Goal: Task Accomplishment & Management: Use online tool/utility

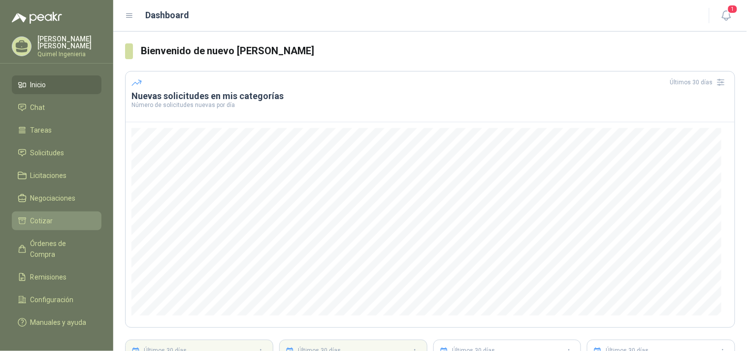
click at [58, 215] on li "Cotizar" at bounding box center [57, 220] width 78 height 11
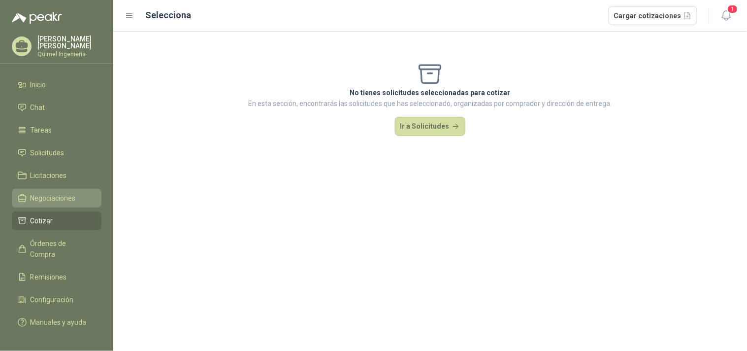
click at [69, 193] on span "Negociaciones" at bounding box center [53, 198] width 45 height 11
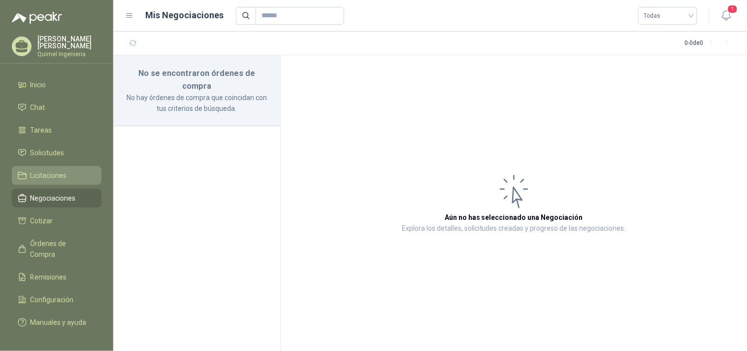
click at [68, 173] on li "Licitaciones" at bounding box center [57, 175] width 78 height 11
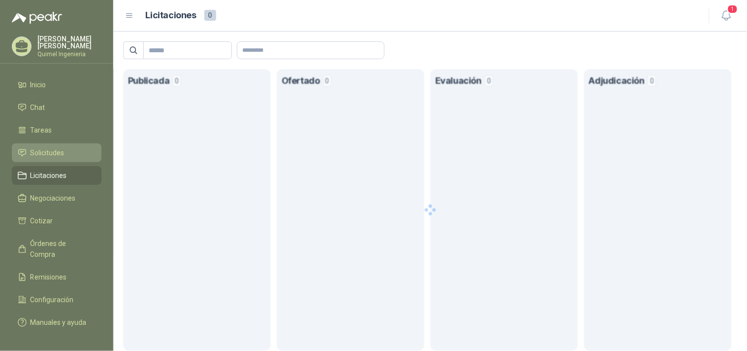
click at [63, 151] on span "Solicitudes" at bounding box center [48, 152] width 34 height 11
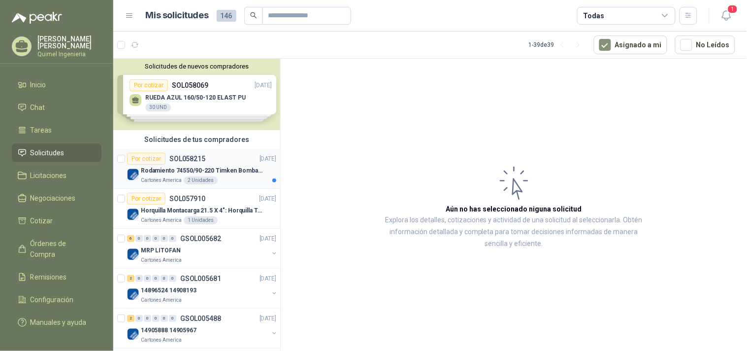
click at [208, 163] on div "Por cotizar SOL058215 [DATE]" at bounding box center [201, 159] width 149 height 12
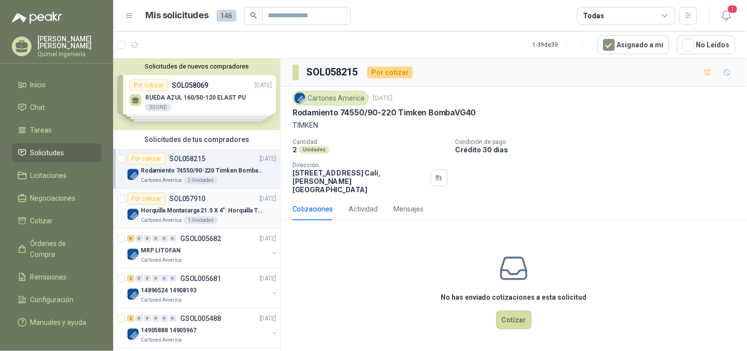
click at [213, 209] on p "Horquilla Montacarga 21.5 X 4": Horquilla Telescopica Overall size 2108 x 660 x…" at bounding box center [202, 210] width 123 height 9
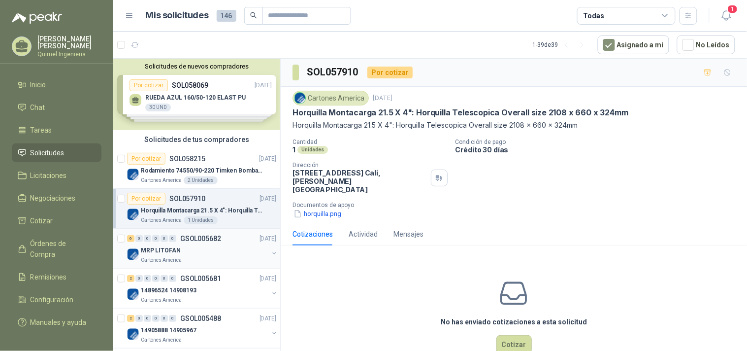
click at [217, 259] on div "Cartones America" at bounding box center [205, 260] width 128 height 8
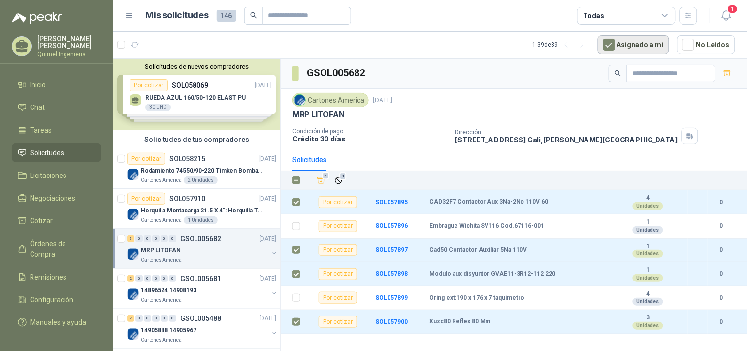
click at [638, 43] on button "Asignado a mi" at bounding box center [633, 44] width 71 height 19
click at [317, 178] on icon "Añadir" at bounding box center [321, 180] width 9 height 9
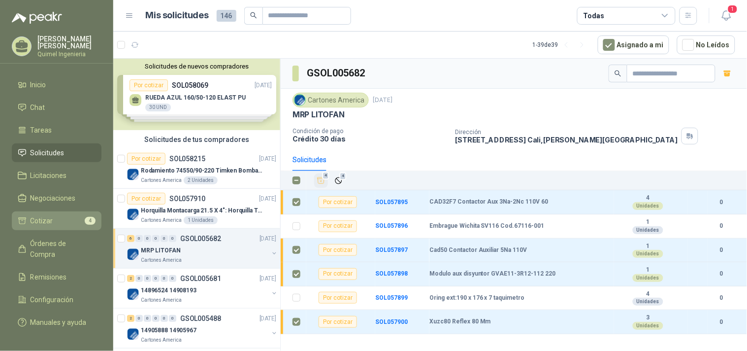
click at [55, 215] on li "Cotizar 4" at bounding box center [57, 220] width 78 height 11
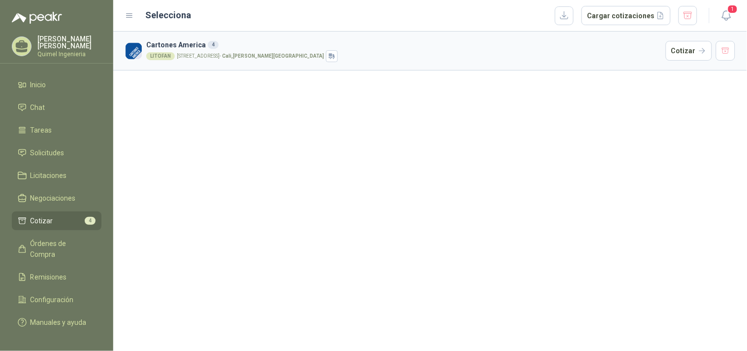
click at [208, 45] on div "4" at bounding box center [213, 45] width 11 height 8
click at [621, 48] on h3 "Cartones America 4" at bounding box center [404, 44] width 516 height 11
click at [157, 55] on div "LITOFAN" at bounding box center [160, 56] width 29 height 8
click at [154, 37] on article "Cartones America 4 LITOFAN [STREET_ADDRESS][PERSON_NAME] Cotizar" at bounding box center [430, 51] width 634 height 39
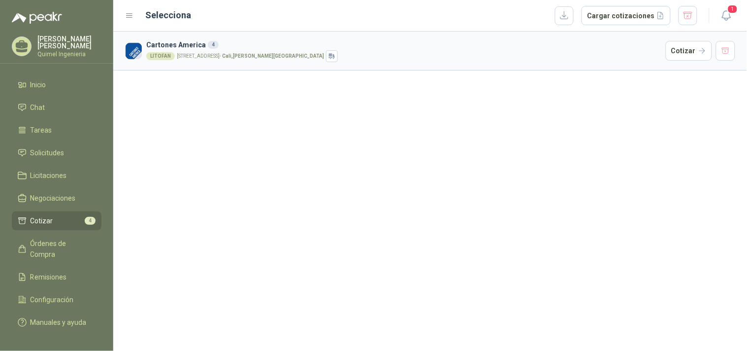
click at [127, 12] on icon at bounding box center [129, 15] width 9 height 9
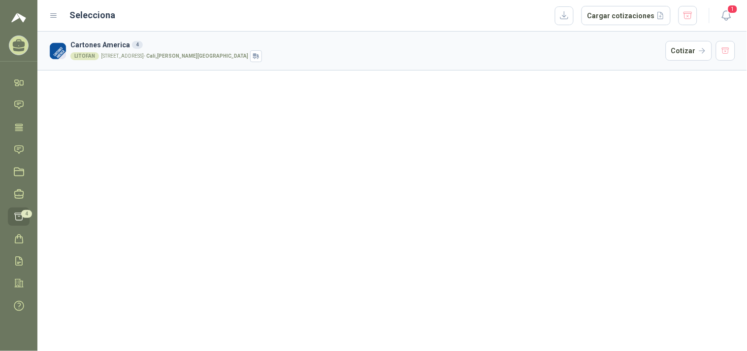
click at [126, 12] on div "Selecciona Cargar cotizaciones" at bounding box center [384, 16] width 628 height 20
click at [54, 16] on icon at bounding box center [53, 15] width 9 height 9
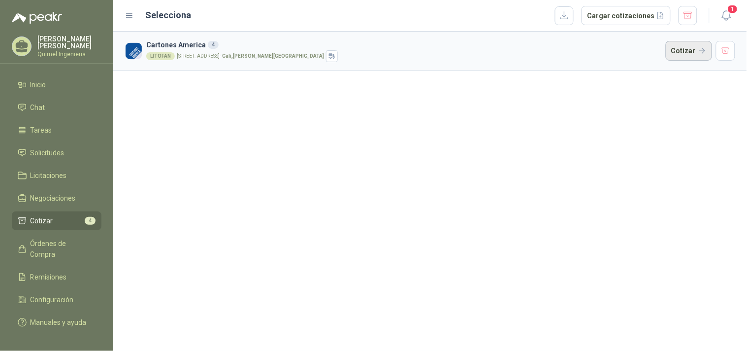
click at [674, 56] on button "Cotizar" at bounding box center [689, 51] width 46 height 20
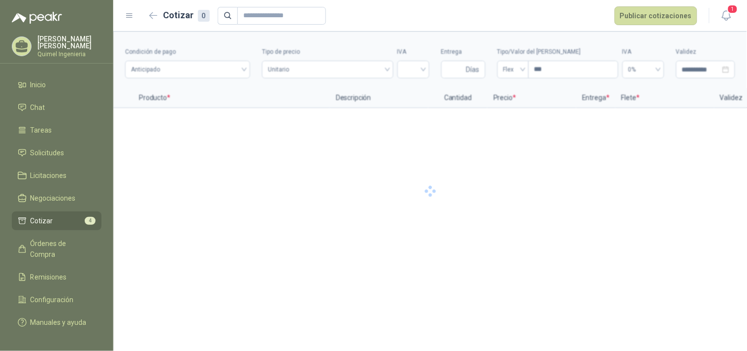
click at [676, 53] on div at bounding box center [430, 191] width 634 height 319
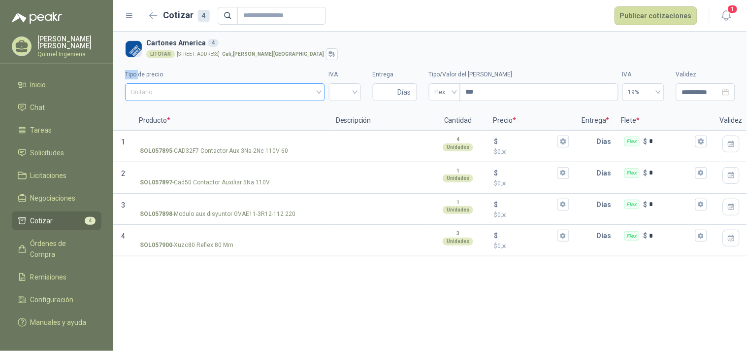
click at [185, 94] on span "Unitario" at bounding box center [225, 92] width 188 height 15
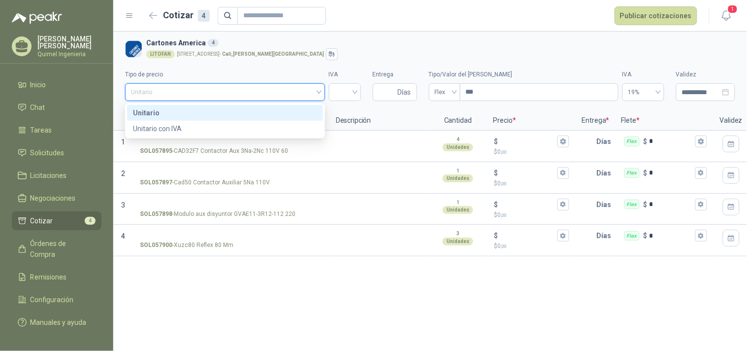
click at [216, 107] on div "Unitario" at bounding box center [225, 112] width 184 height 11
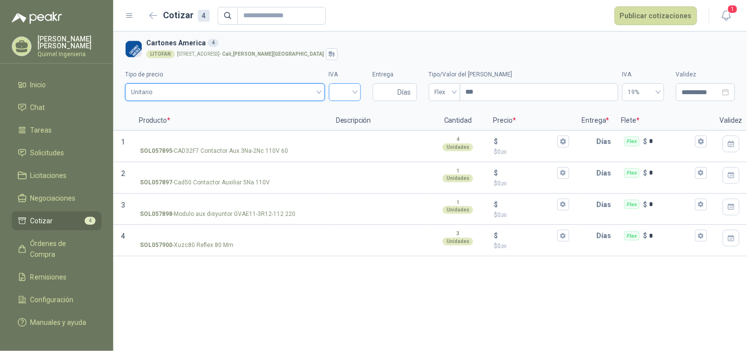
click at [355, 91] on div at bounding box center [345, 92] width 32 height 18
click at [348, 110] on div "19%" at bounding box center [345, 112] width 16 height 11
click at [385, 94] on input "Entrega" at bounding box center [387, 92] width 17 height 17
type input "*"
type input "**"
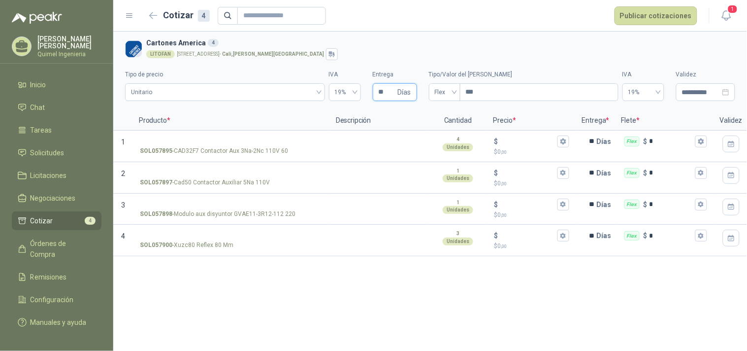
type input "**"
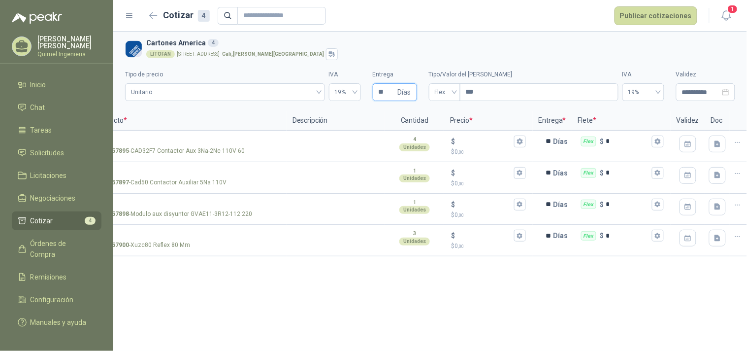
scroll to position [0, 53]
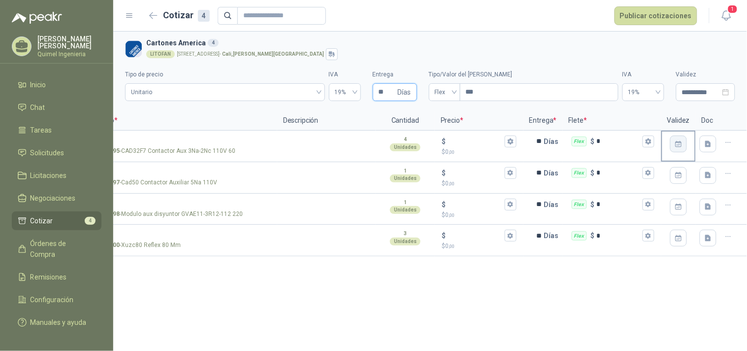
click at [675, 145] on icon "button" at bounding box center [679, 144] width 8 height 8
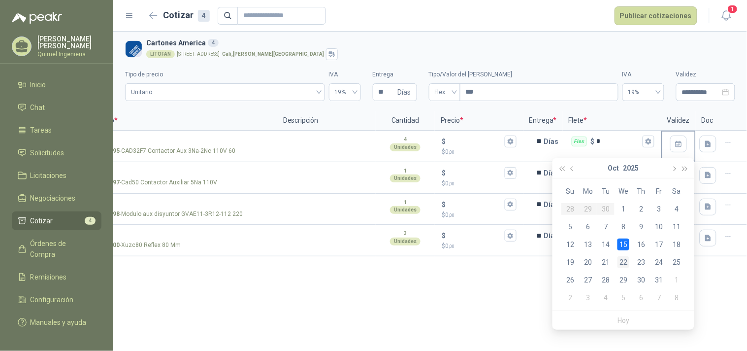
click at [618, 259] on div "22" at bounding box center [623, 262] width 12 height 12
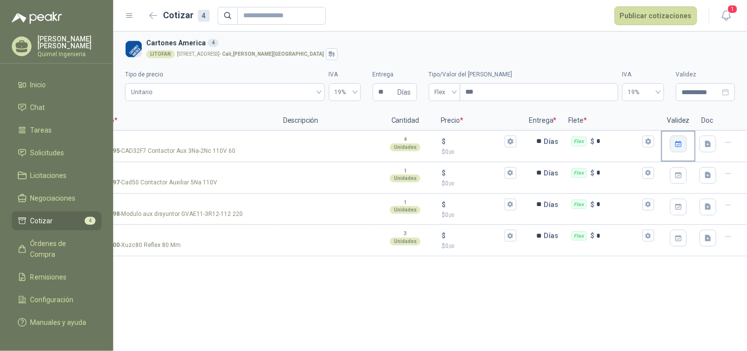
click at [676, 151] on button "button" at bounding box center [678, 143] width 17 height 17
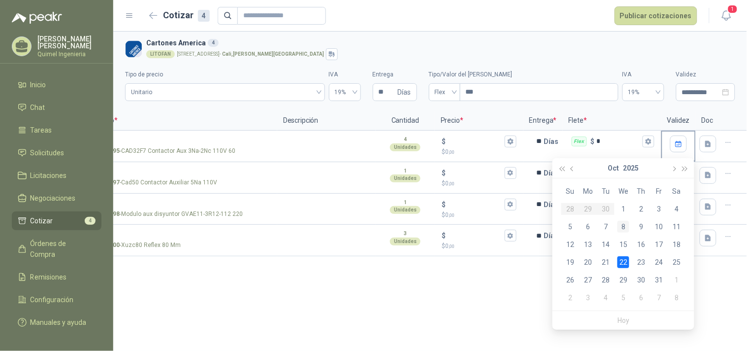
click at [623, 227] on div "8" at bounding box center [623, 227] width 12 height 12
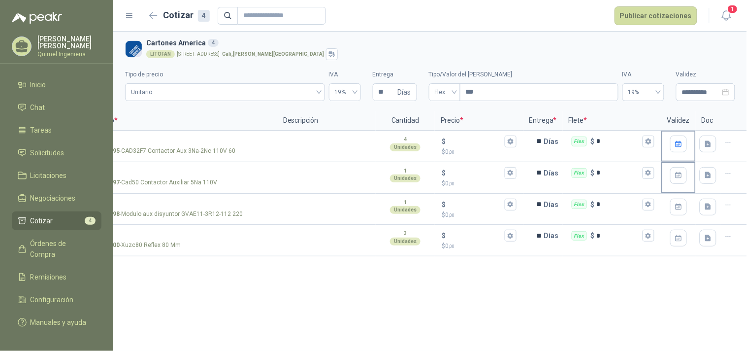
click at [667, 176] on div at bounding box center [678, 175] width 32 height 25
click at [677, 178] on icon "button" at bounding box center [678, 175] width 6 height 6
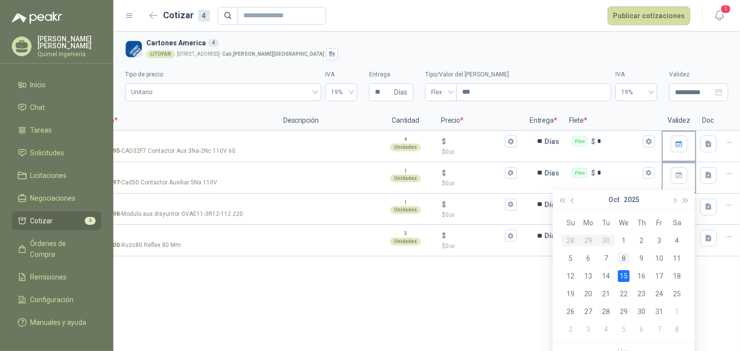
click at [624, 258] on div "8" at bounding box center [623, 258] width 12 height 12
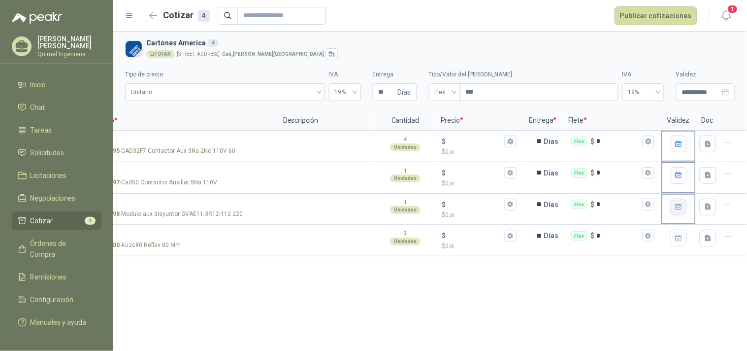
click at [675, 204] on icon "button" at bounding box center [679, 206] width 8 height 8
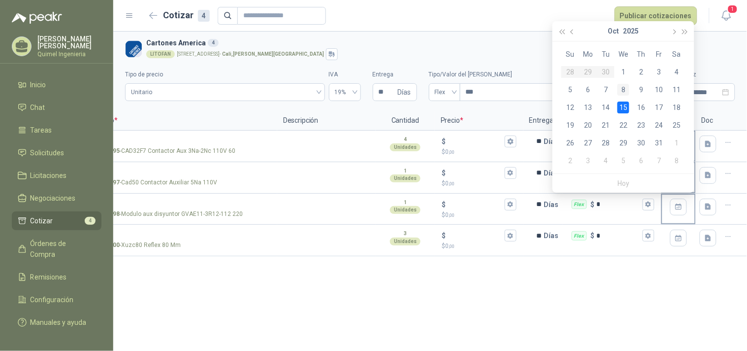
click at [628, 90] on div "8" at bounding box center [623, 90] width 12 height 12
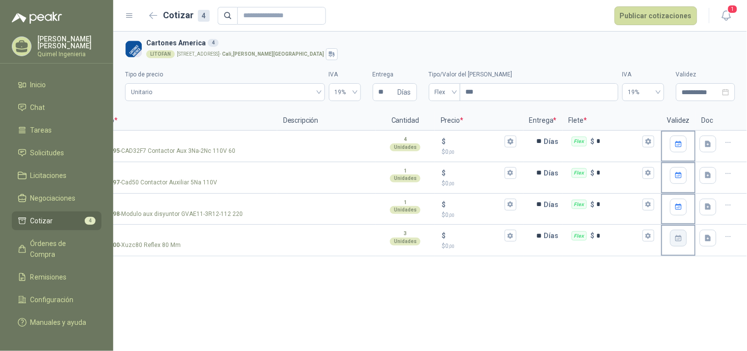
click at [677, 234] on icon "button" at bounding box center [679, 238] width 8 height 8
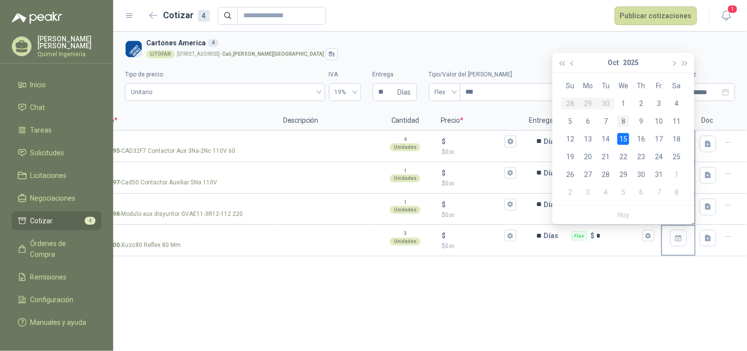
click at [629, 120] on td "8" at bounding box center [624, 121] width 18 height 18
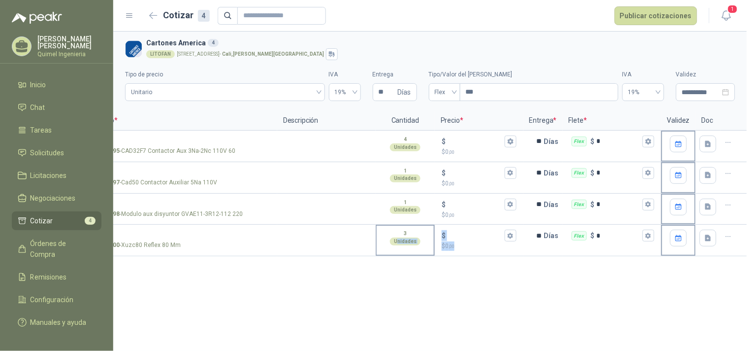
drag, startPoint x: 523, startPoint y: 255, endPoint x: 399, endPoint y: 243, distance: 124.6
click at [399, 243] on section "4 SOL057900 - Xuzc80 Reflex 80 Mm 3 Unidades $ $ 0 ,00 ** [PERSON_NAME] Flex $ *" at bounding box center [378, 241] width 634 height 32
click at [560, 299] on div "**********" at bounding box center [430, 191] width 634 height 319
click at [456, 143] on input "$ $ 0 ,00" at bounding box center [475, 140] width 55 height 7
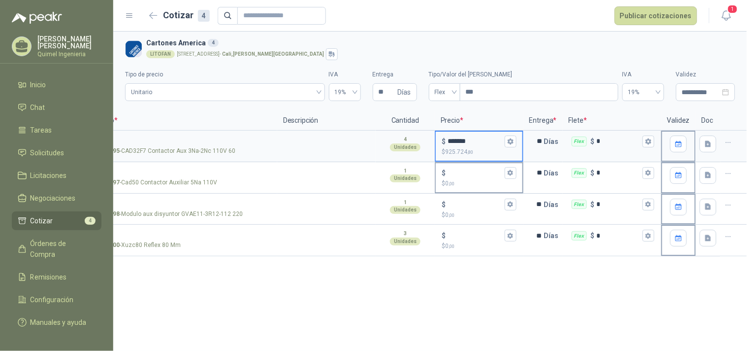
type input "*******"
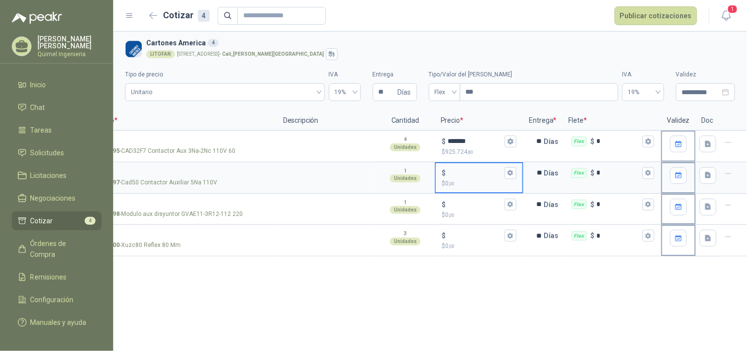
click at [465, 172] on input "$ $ 0 ,00" at bounding box center [475, 172] width 55 height 7
type input "*******"
click at [476, 211] on p "$ 0 ,00" at bounding box center [479, 214] width 75 height 9
click at [476, 208] on input "$ $ 0 ,00" at bounding box center [475, 203] width 55 height 7
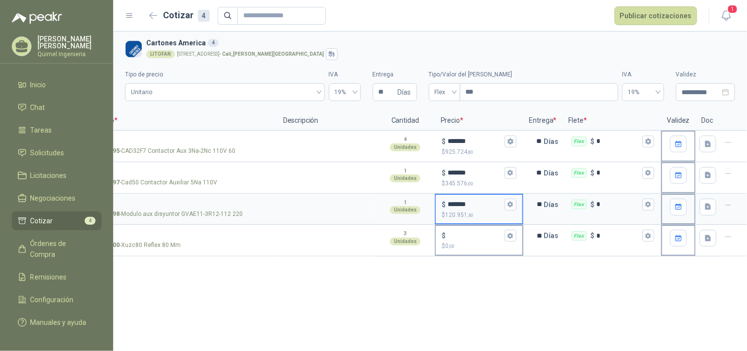
type input "*******"
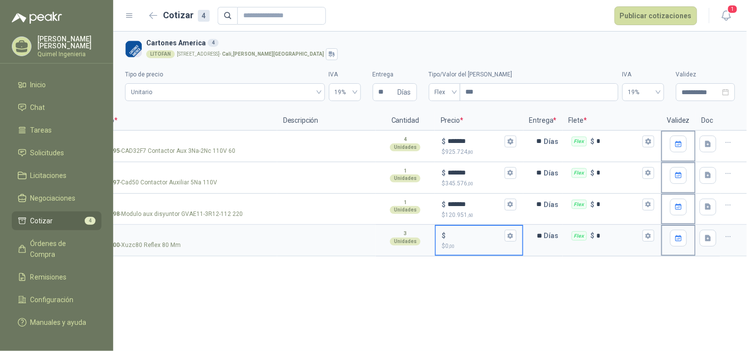
click at [468, 234] on input "$ $ 0 ,00" at bounding box center [475, 235] width 55 height 7
type input "*******"
click at [635, 253] on div "Flex $ *" at bounding box center [612, 241] width 98 height 32
click at [601, 264] on div "**********" at bounding box center [430, 191] width 634 height 319
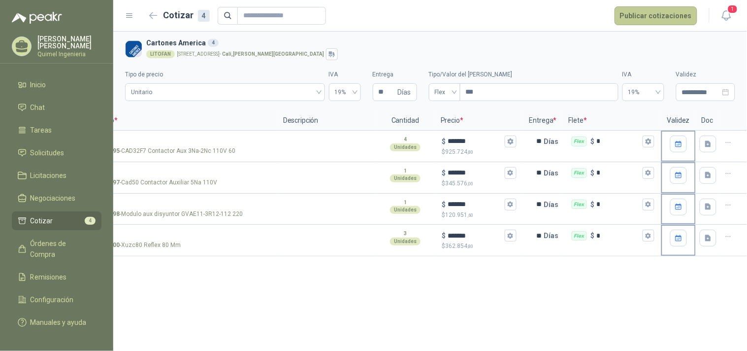
click at [655, 18] on button "Publicar cotizaciones" at bounding box center [656, 15] width 83 height 19
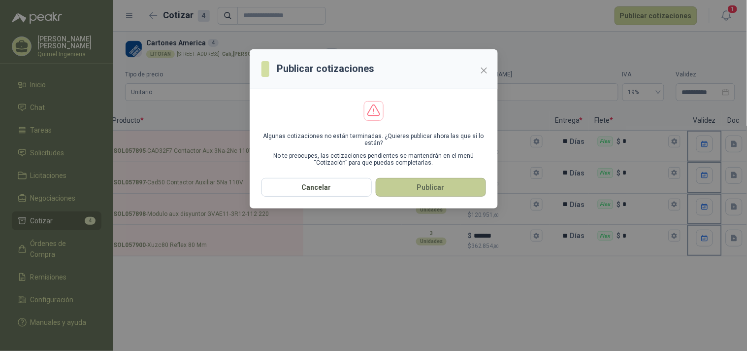
click at [417, 185] on button "Publicar" at bounding box center [431, 187] width 110 height 19
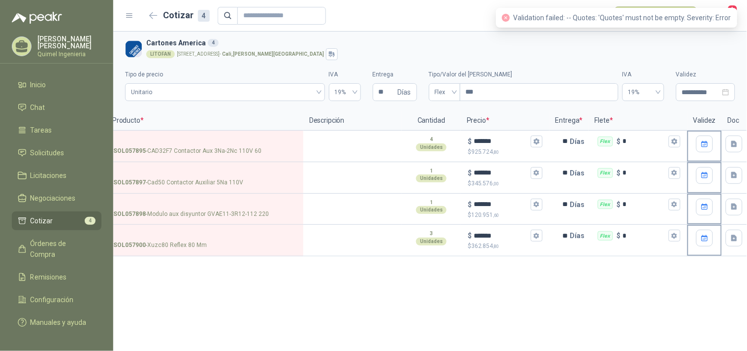
drag, startPoint x: 705, startPoint y: 13, endPoint x: 708, endPoint y: 18, distance: 5.9
click at [706, 14] on span "Validation failed: -- Quotes: 'Quotes' must not be empty. Severity: Error" at bounding box center [623, 18] width 218 height 8
click at [721, 20] on span "Validation failed: -- Quotes: 'Quotes' must not be empty. Severity: Error" at bounding box center [623, 18] width 218 height 8
click at [738, 10] on header "Cotizar 4 Publicar cotizaciones 1" at bounding box center [430, 16] width 634 height 32
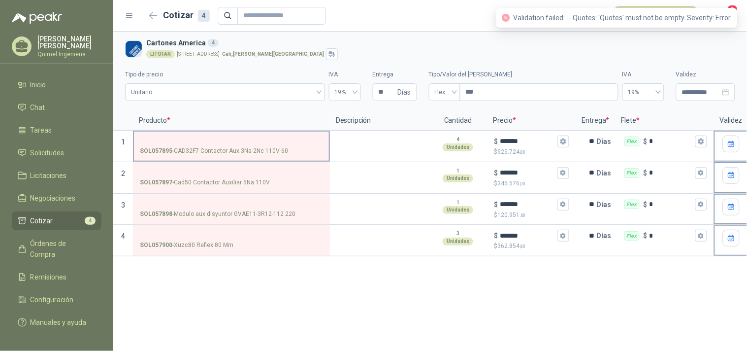
click at [163, 134] on label "SOL057895 - CAD32F7 Contactor Aux 3Na-2Nc 110V 60" at bounding box center [231, 145] width 195 height 28
click at [163, 138] on input "SOL057895 - CAD32F7 Contactor Aux 3Na-2Nc 110V 60" at bounding box center [231, 141] width 183 height 7
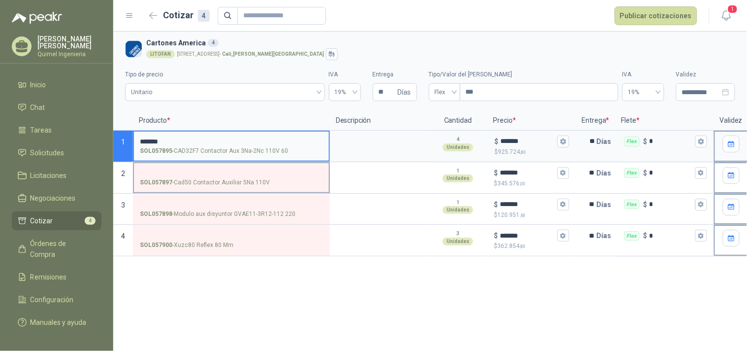
type input "*******"
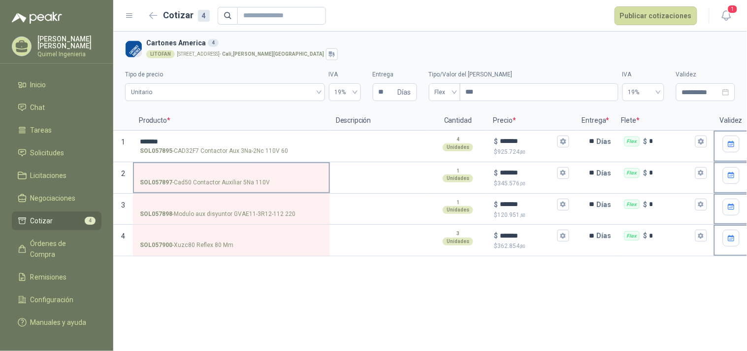
click at [188, 166] on label "SOL057897 - Cad50 Contactor Auxiliar 5Na 110V" at bounding box center [231, 177] width 195 height 28
click at [188, 169] on input "SOL057897 - Cad50 Contactor Auxiliar 5Na 110V" at bounding box center [231, 172] width 183 height 7
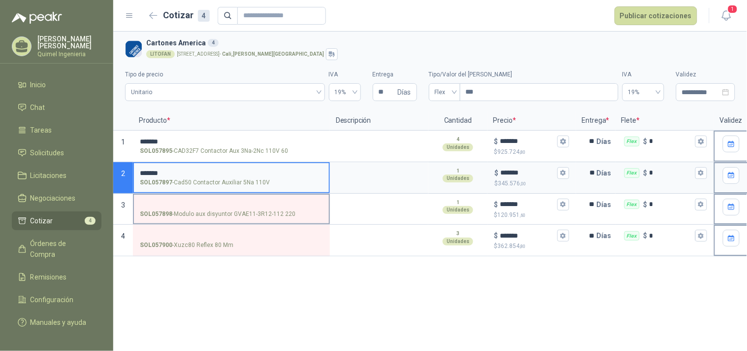
type input "*******"
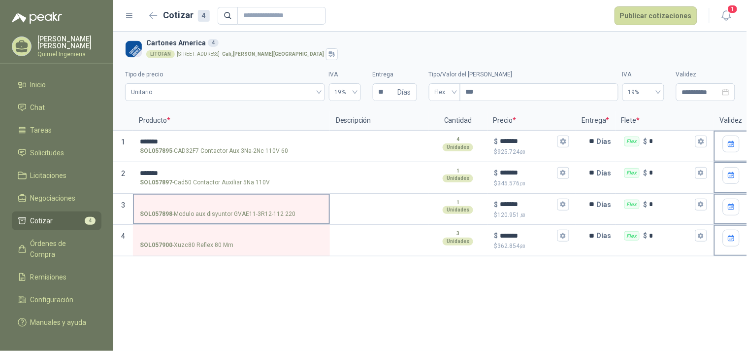
click at [214, 195] on label "SOL057898 - [PERSON_NAME] aux disyuntor GVAE11-3R12-112 220" at bounding box center [231, 209] width 195 height 28
click at [214, 201] on input "SOL057898 - [PERSON_NAME] aux disyuntor GVAE11-3R12-112 220" at bounding box center [231, 204] width 183 height 7
click at [213, 201] on input "SOL057898 - [PERSON_NAME] aux disyuntor GVAE11-3R12-112 220" at bounding box center [231, 204] width 183 height 7
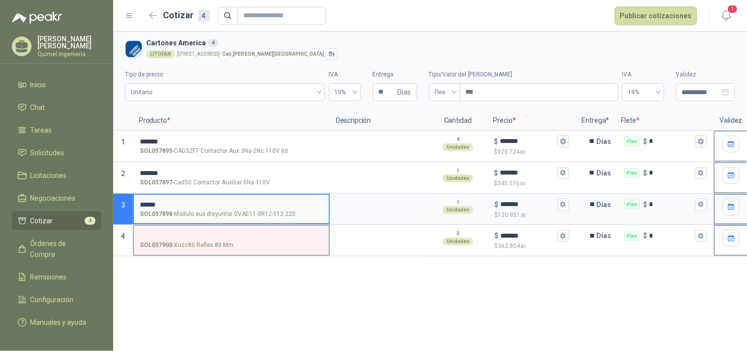
type input "******"
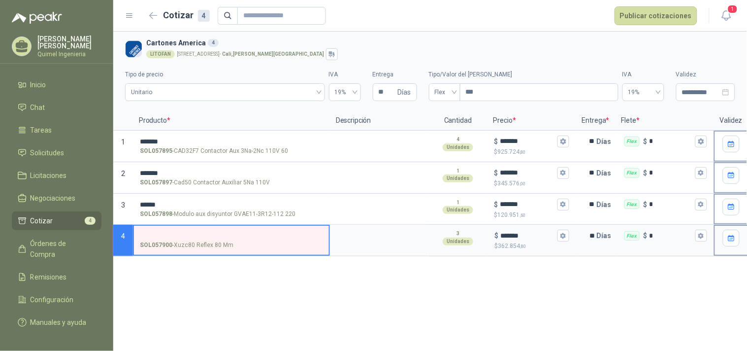
click at [150, 237] on input "SOL057900 - Xuzc80 Reflex 80 Mm" at bounding box center [231, 235] width 183 height 7
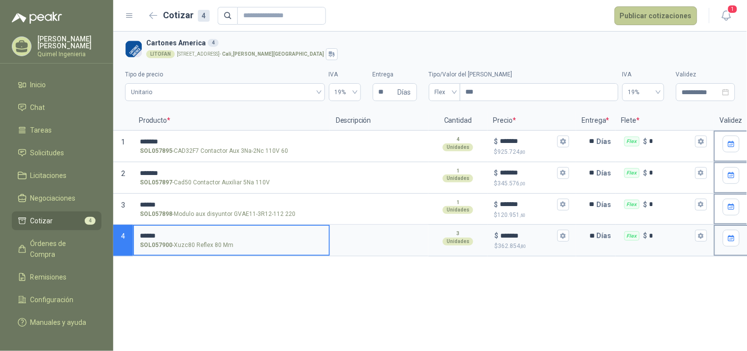
type input "******"
click at [633, 13] on button "Publicar cotizaciones" at bounding box center [656, 15] width 83 height 19
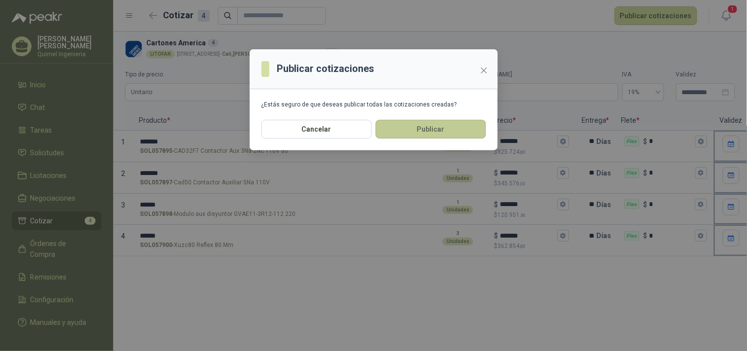
click at [405, 129] on button "Publicar" at bounding box center [431, 129] width 110 height 19
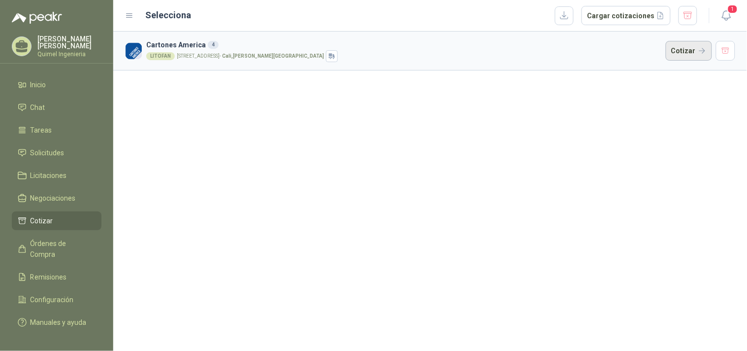
click at [680, 52] on button "Cotizar" at bounding box center [689, 51] width 46 height 20
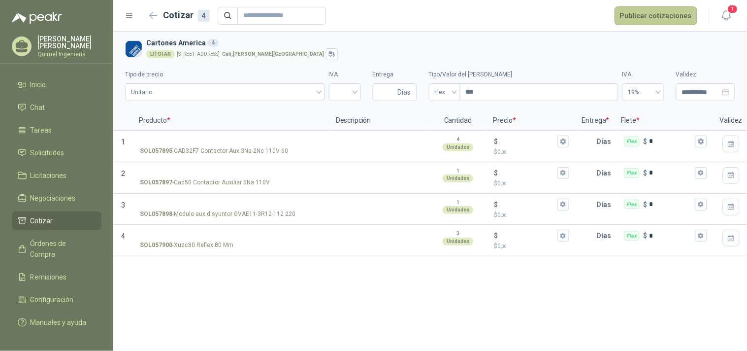
click at [643, 15] on button "Publicar cotizaciones" at bounding box center [656, 15] width 83 height 19
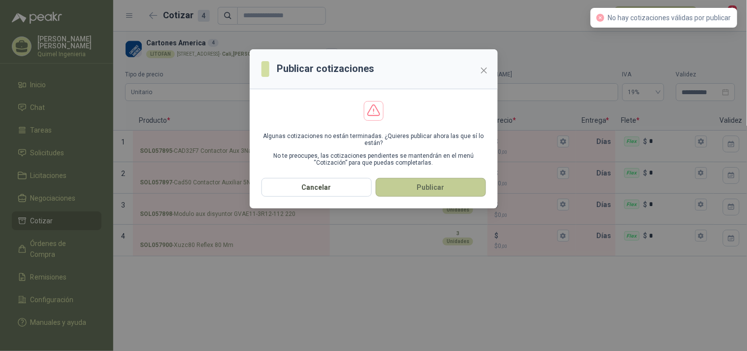
click at [459, 185] on button "Publicar" at bounding box center [431, 187] width 110 height 19
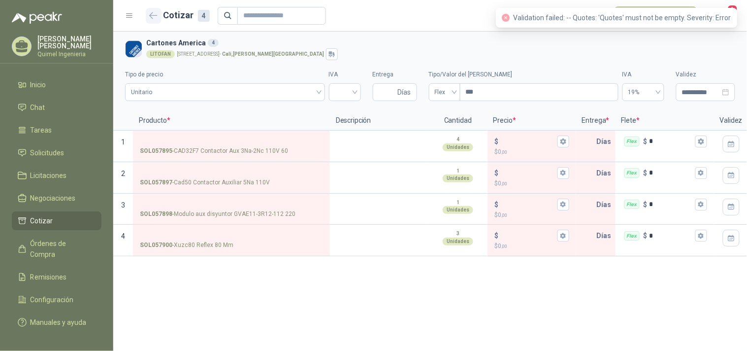
click at [149, 19] on icon "button" at bounding box center [153, 15] width 8 height 7
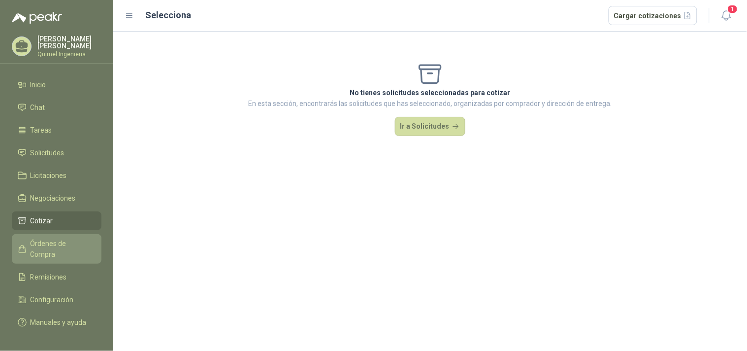
click at [60, 238] on span "Órdenes de Compra" at bounding box center [62, 249] width 62 height 22
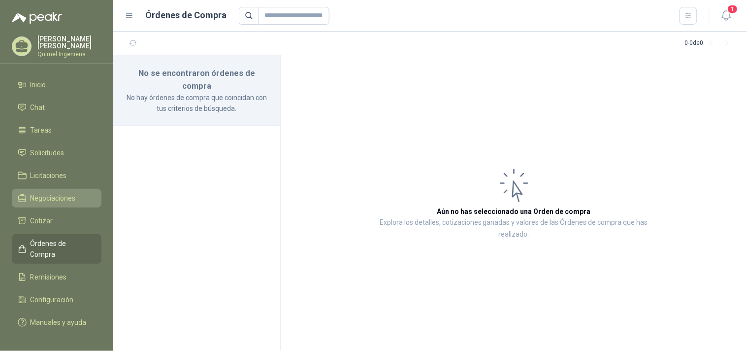
click at [62, 195] on span "Negociaciones" at bounding box center [53, 198] width 45 height 11
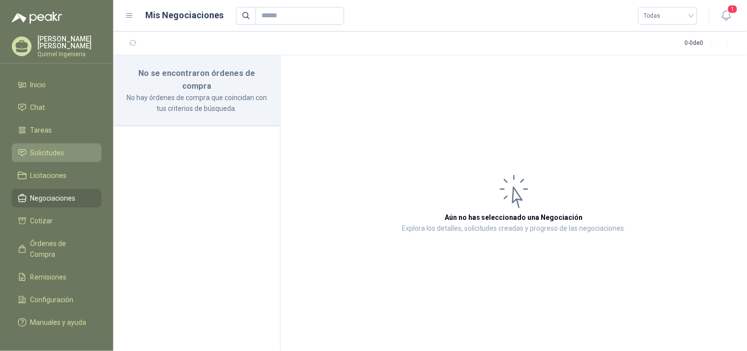
click at [50, 158] on link "Solicitudes" at bounding box center [57, 152] width 90 height 19
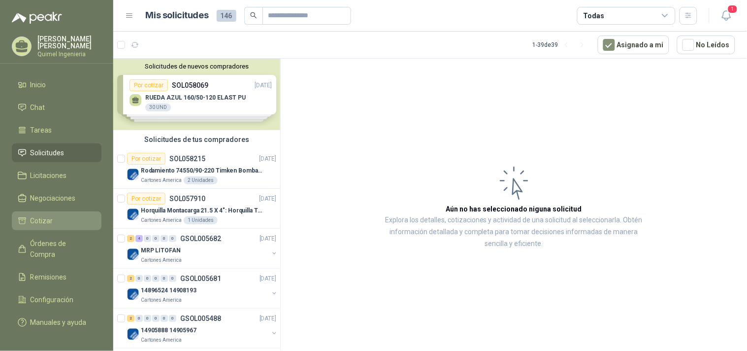
click at [57, 215] on li "Cotizar" at bounding box center [57, 220] width 78 height 11
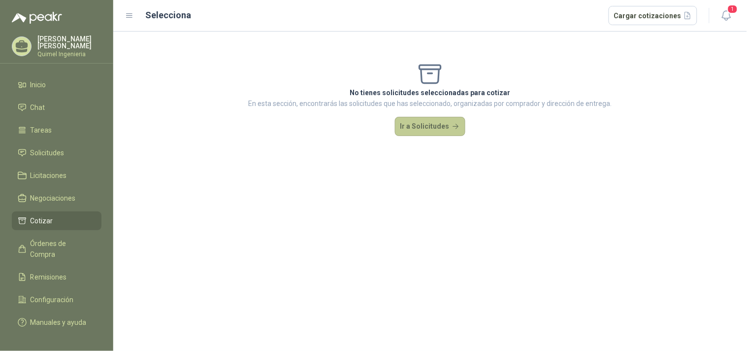
click at [446, 126] on button "Ir a Solicitudes" at bounding box center [430, 127] width 71 height 20
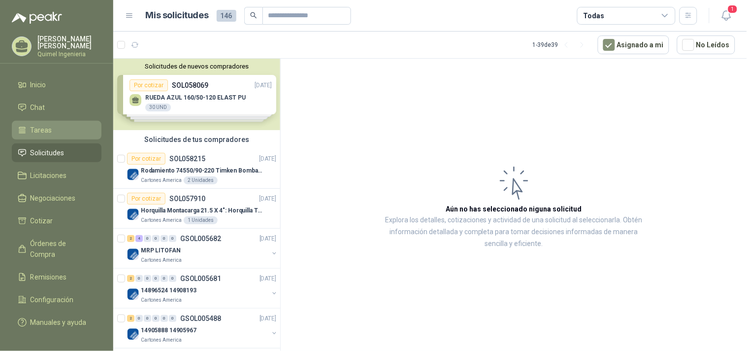
click at [45, 125] on span "Tareas" at bounding box center [42, 130] width 22 height 11
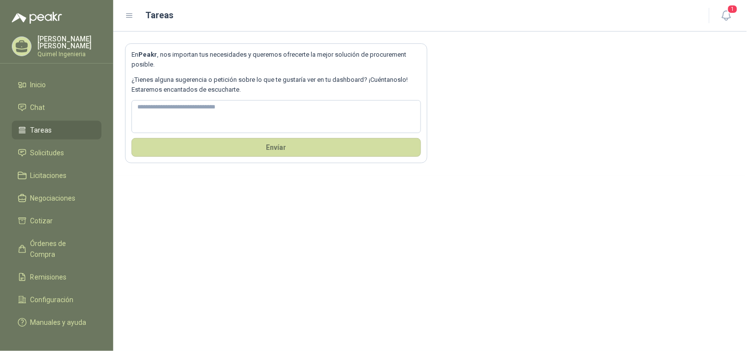
click at [50, 121] on link "Tareas" at bounding box center [57, 130] width 90 height 19
click at [53, 104] on li "Chat" at bounding box center [57, 107] width 78 height 11
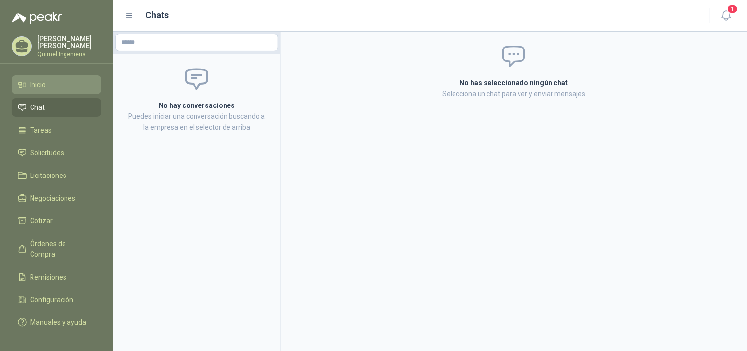
click at [46, 81] on span "Inicio" at bounding box center [39, 84] width 16 height 11
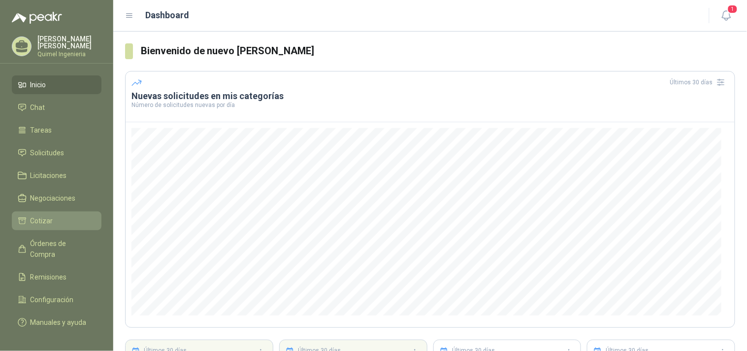
click at [33, 223] on span "Cotizar" at bounding box center [42, 220] width 23 height 11
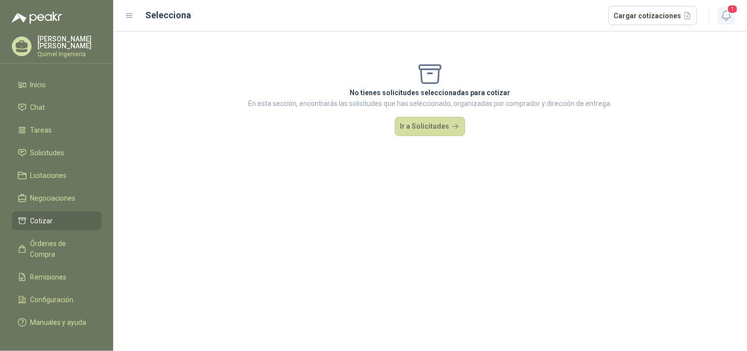
click at [725, 13] on icon "button" at bounding box center [726, 15] width 12 height 12
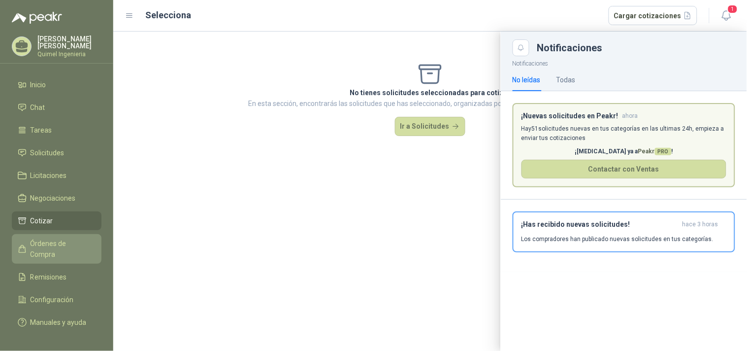
click at [33, 238] on span "Órdenes de Compra" at bounding box center [62, 249] width 62 height 22
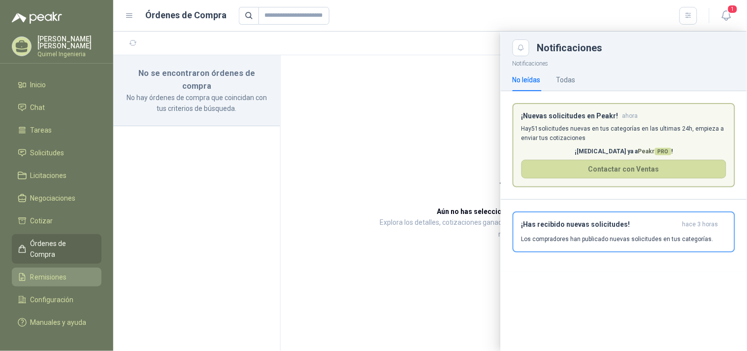
click at [45, 271] on span "Remisiones" at bounding box center [49, 276] width 36 height 11
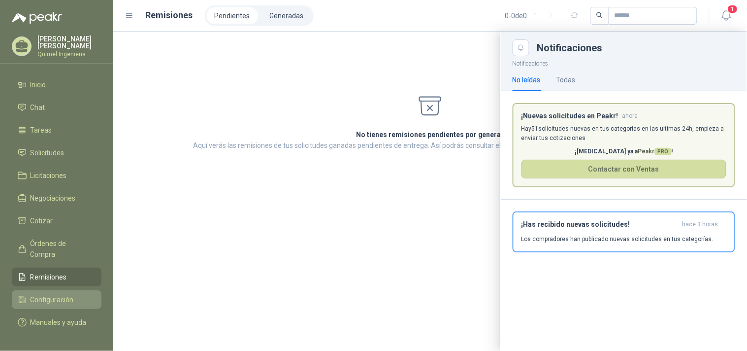
click at [78, 294] on li "Configuración" at bounding box center [57, 299] width 78 height 11
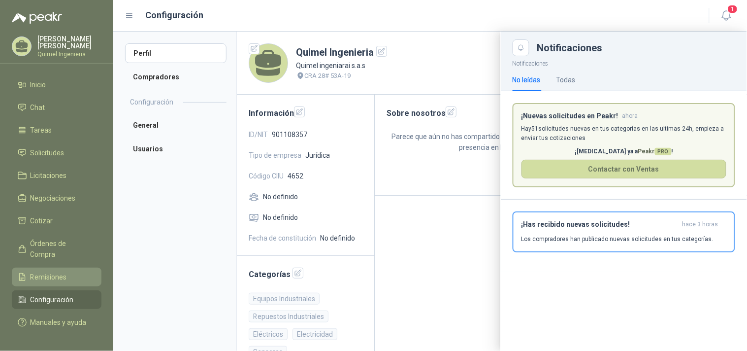
click at [55, 271] on link "Remisiones" at bounding box center [57, 276] width 90 height 19
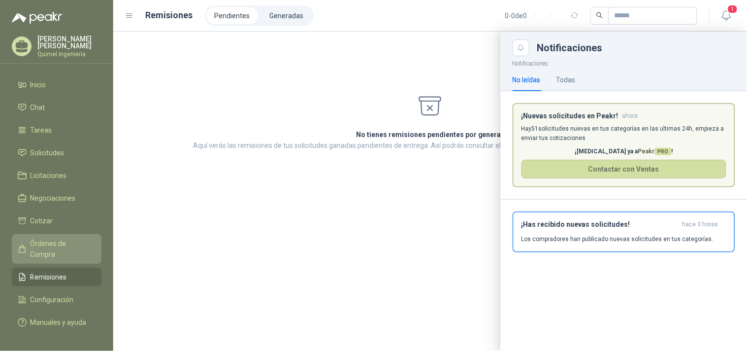
click at [58, 248] on link "Órdenes de Compra" at bounding box center [57, 249] width 90 height 30
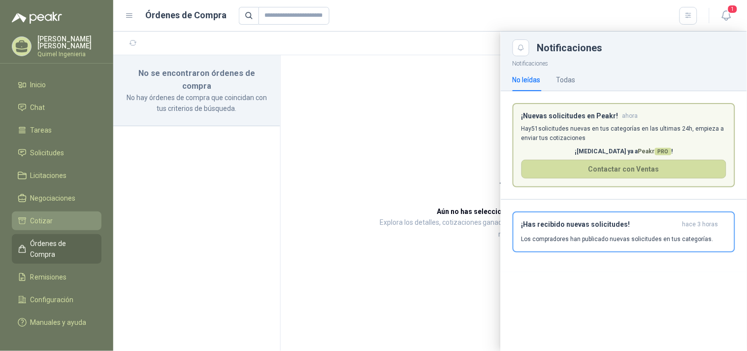
click at [56, 216] on li "Cotizar" at bounding box center [57, 220] width 78 height 11
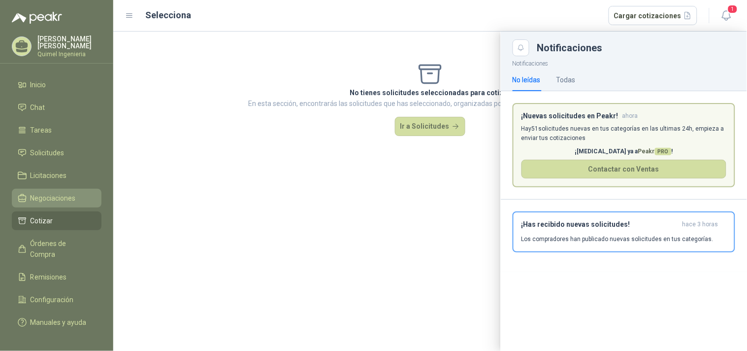
click at [52, 193] on span "Negociaciones" at bounding box center [53, 198] width 45 height 11
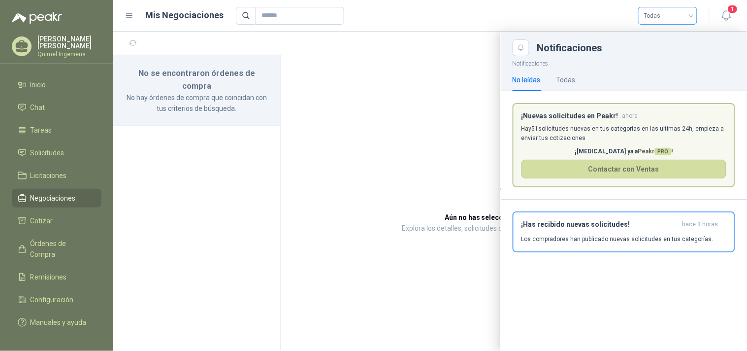
click at [682, 10] on span "Todas" at bounding box center [667, 15] width 47 height 15
click at [478, 23] on div "Todas" at bounding box center [467, 16] width 462 height 18
drag, startPoint x: 475, startPoint y: 31, endPoint x: 423, endPoint y: 38, distance: 51.7
click at [475, 32] on div at bounding box center [430, 191] width 634 height 319
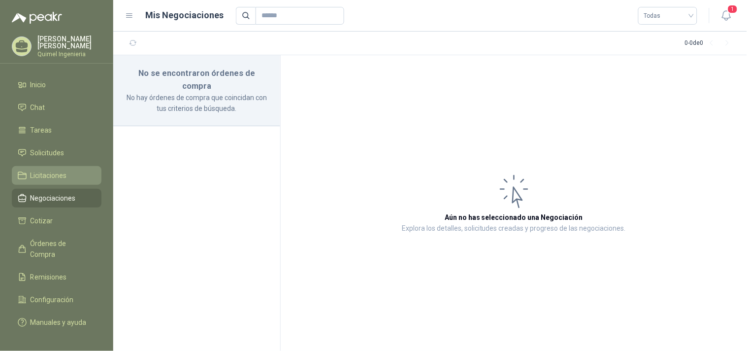
click at [39, 170] on span "Licitaciones" at bounding box center [49, 175] width 36 height 11
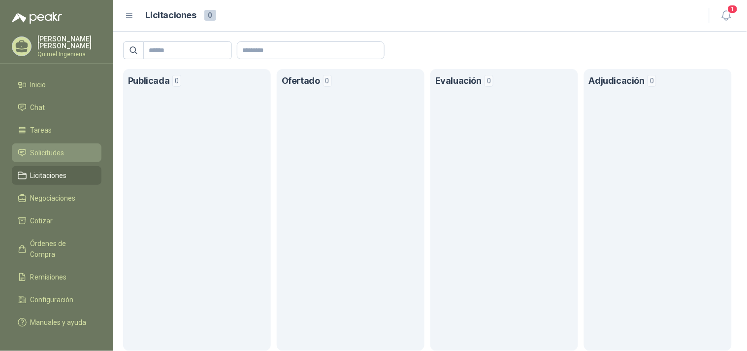
click at [31, 144] on link "Solicitudes" at bounding box center [57, 152] width 90 height 19
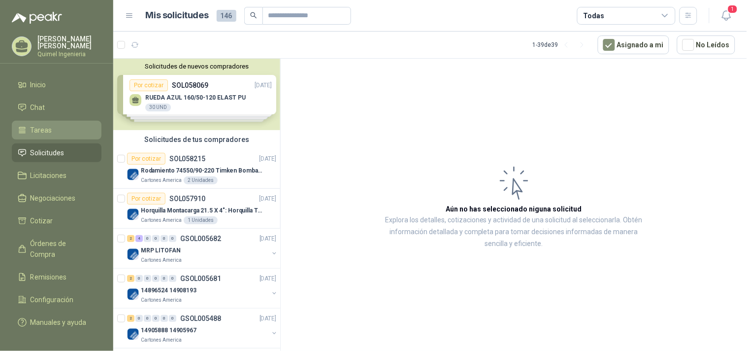
click at [75, 129] on li "Tareas" at bounding box center [57, 130] width 78 height 11
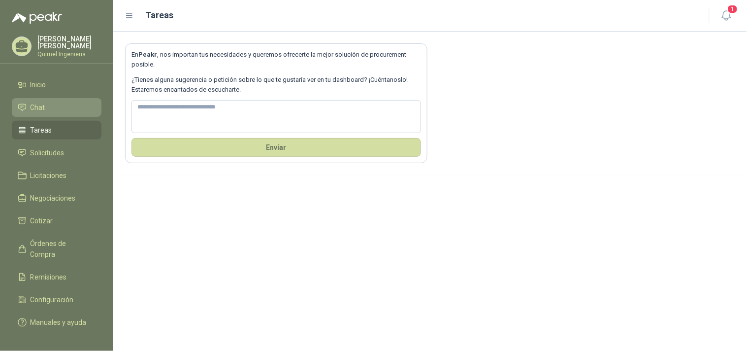
click at [71, 106] on li "Chat" at bounding box center [57, 107] width 78 height 11
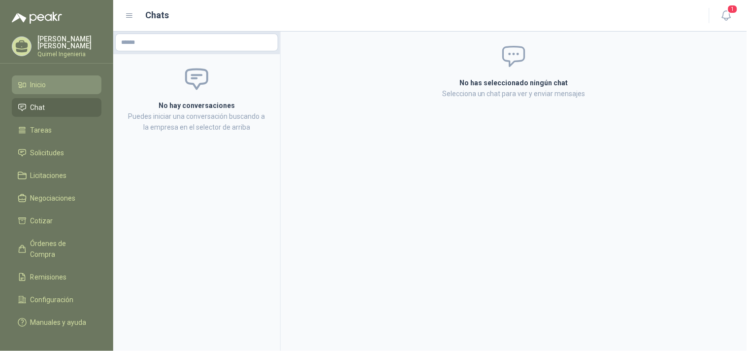
click at [70, 79] on li "Inicio" at bounding box center [57, 84] width 78 height 11
